Goal: Transaction & Acquisition: Purchase product/service

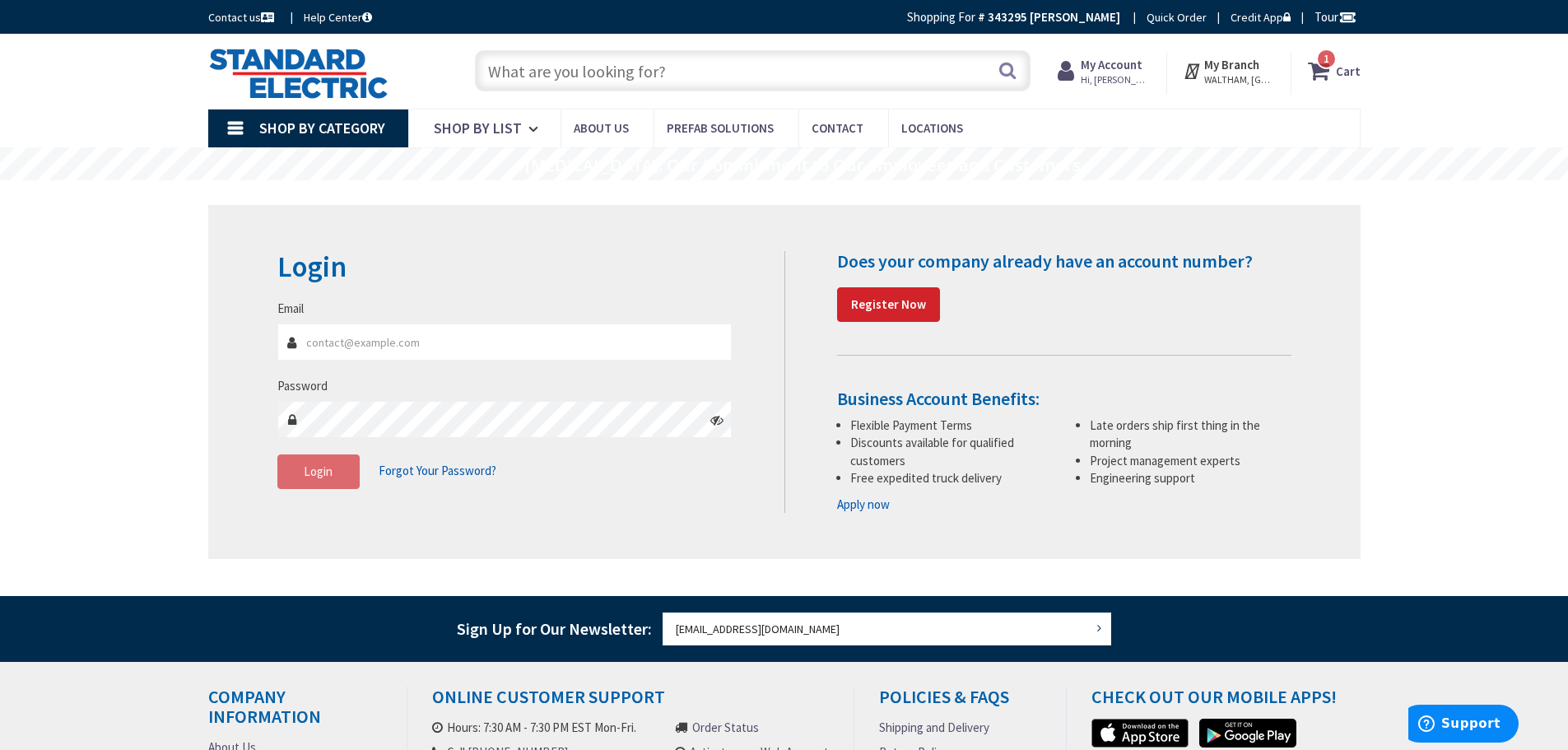
click at [624, 63] on input "text" at bounding box center [753, 70] width 556 height 41
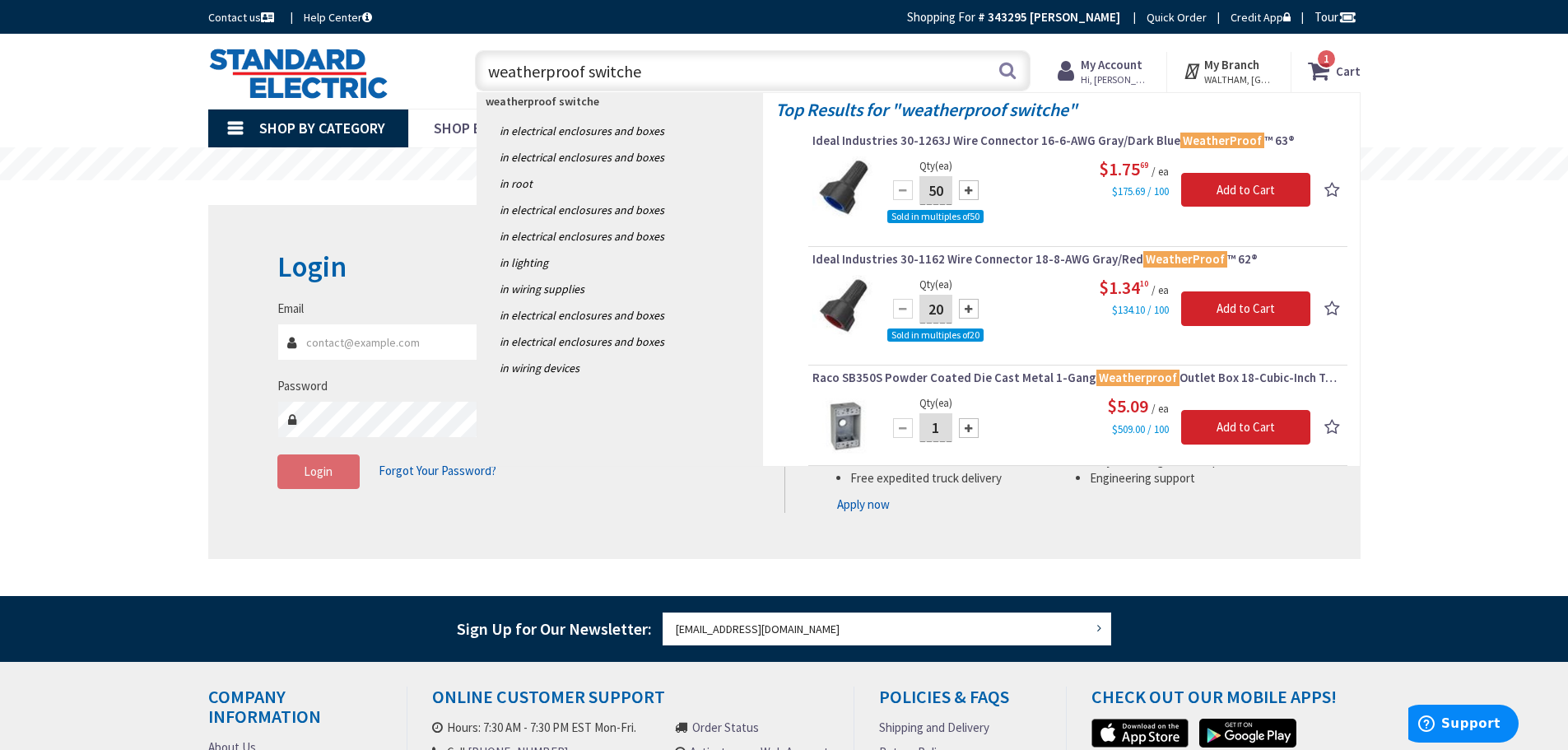
type input "weatherproof switches"
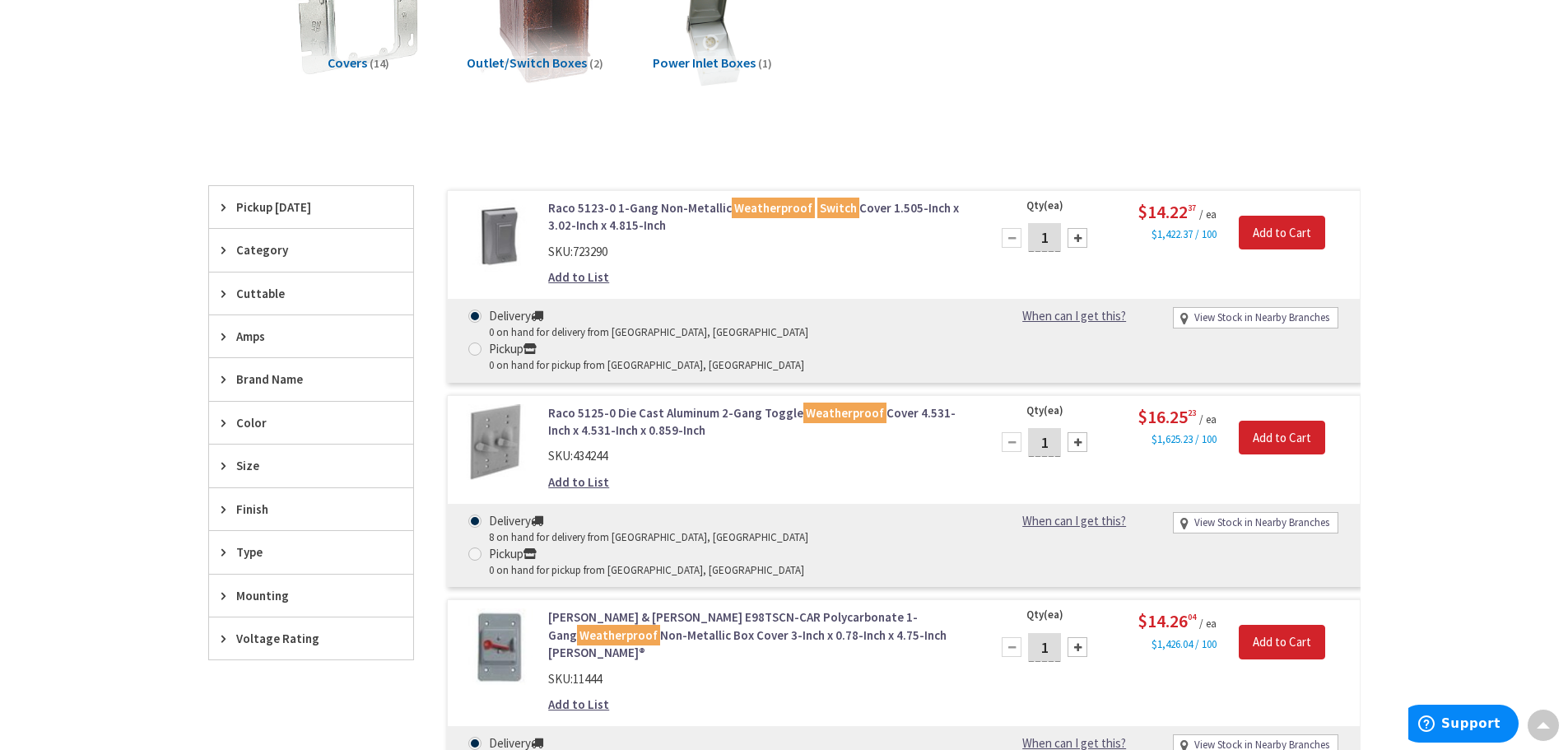
scroll to position [247, 0]
